Goal: Find specific page/section: Find specific page/section

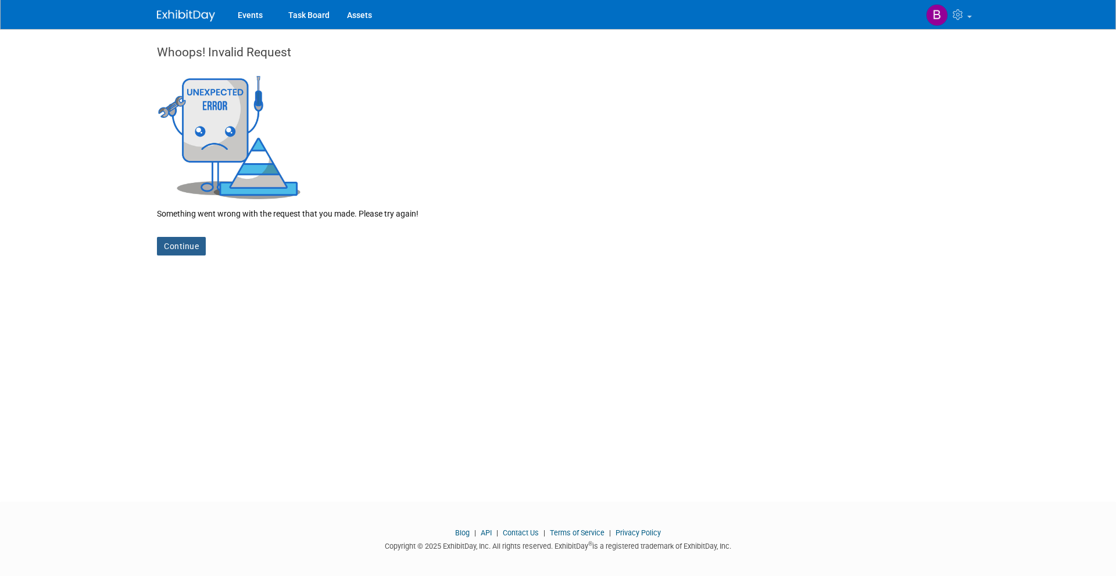
click at [184, 244] on link "Continue" at bounding box center [181, 246] width 49 height 19
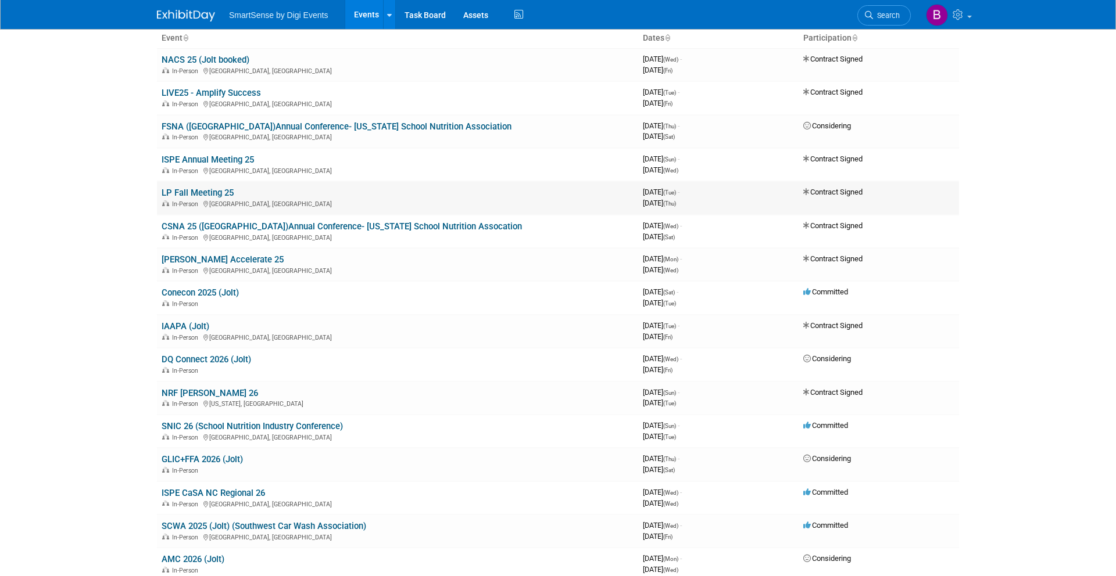
scroll to position [78, 0]
click at [189, 325] on link "IAAPA (Jolt)" at bounding box center [186, 326] width 48 height 10
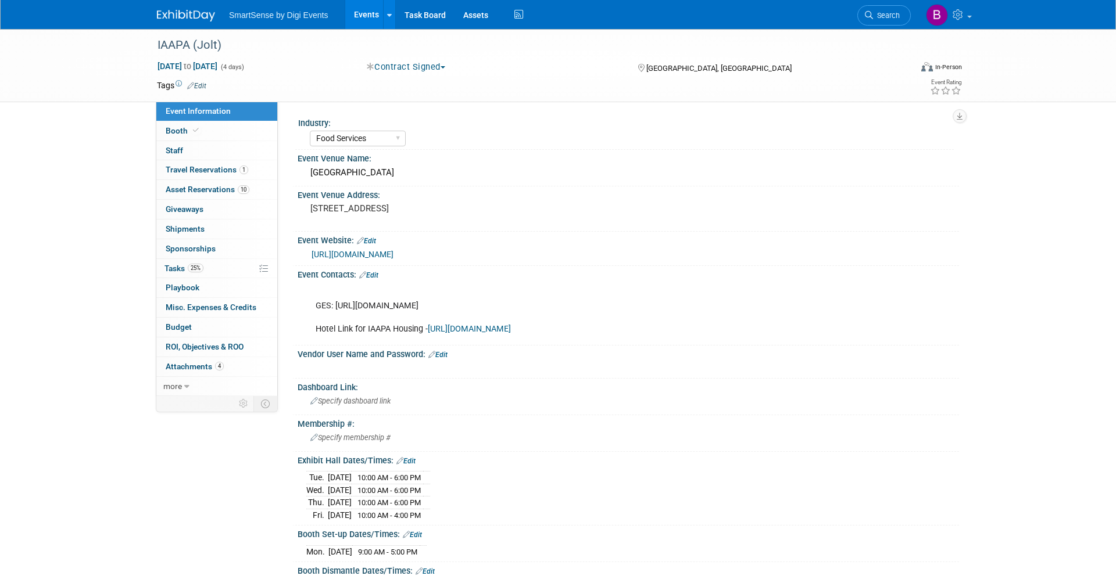
select select "Food Services"
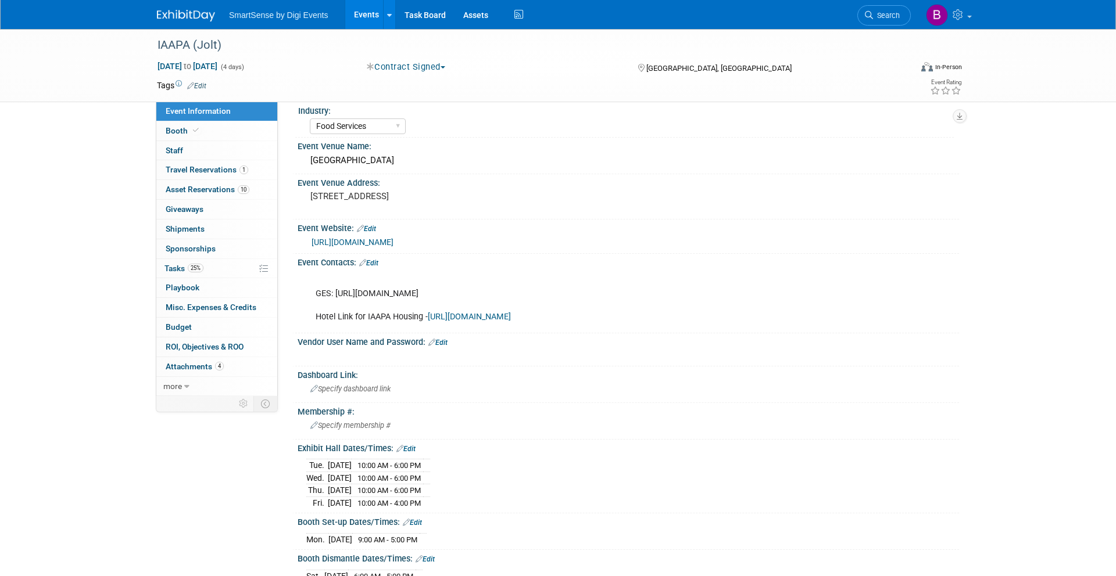
drag, startPoint x: 336, startPoint y: 292, endPoint x: 629, endPoint y: 332, distance: 295.0
click at [629, 329] on div "GES: https://ordering.ges.com/052602624/nav_info?utm_source=ges-mkto&utm_medium…" at bounding box center [569, 300] width 524 height 58
copy div "https://ordering.ges.com/052602624/nav_info?utm_source=ges-mkto&utm_medium=emai…"
